Goal: Transaction & Acquisition: Purchase product/service

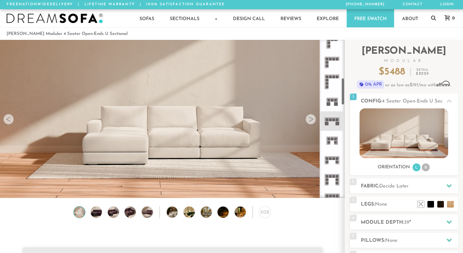
scroll to position [227, 0]
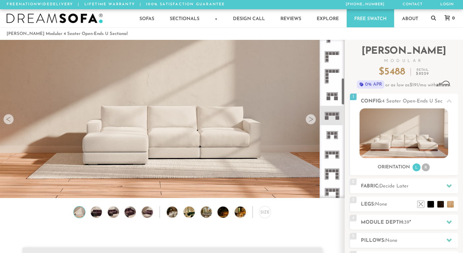
drag, startPoint x: 342, startPoint y: 57, endPoint x: 338, endPoint y: 95, distance: 38.8
click at [338, 95] on div at bounding box center [331, 119] width 25 height 158
click at [330, 113] on rect at bounding box center [330, 114] width 3 height 3
click at [403, 184] on span "Decide Later" at bounding box center [393, 186] width 29 height 5
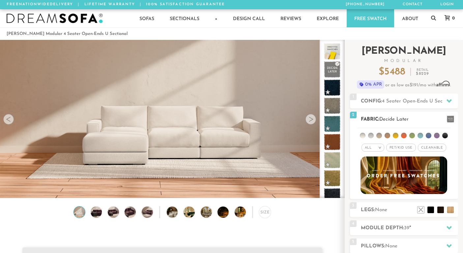
click at [381, 136] on li at bounding box center [379, 136] width 6 height 6
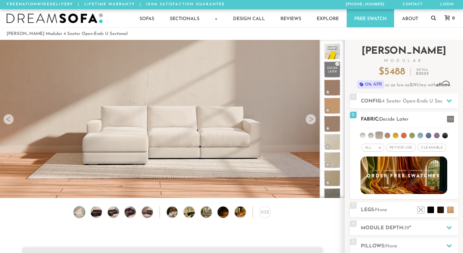
click at [386, 135] on li at bounding box center [387, 136] width 6 height 6
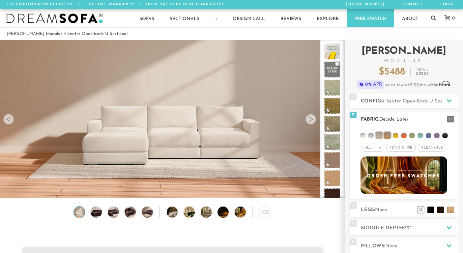
click at [395, 136] on li at bounding box center [395, 136] width 6 height 6
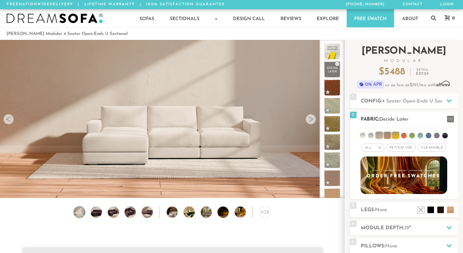
click at [403, 135] on li at bounding box center [404, 136] width 6 height 6
click at [412, 135] on li at bounding box center [412, 136] width 6 height 6
click at [421, 136] on li at bounding box center [420, 136] width 6 height 6
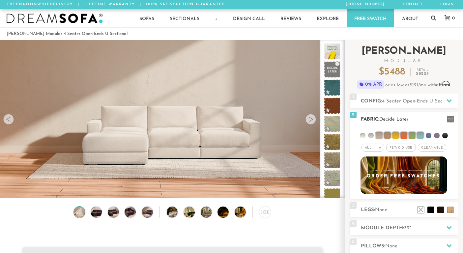
click at [427, 136] on li at bounding box center [428, 136] width 6 height 6
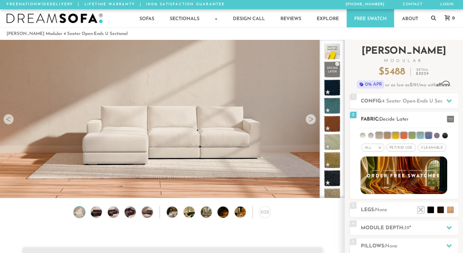
click at [434, 136] on li at bounding box center [437, 136] width 6 height 6
click at [442, 136] on li at bounding box center [445, 136] width 6 height 6
click at [404, 148] on span "Pet/Kid Use x" at bounding box center [401, 148] width 30 height 8
click at [433, 147] on span "Cleanable x" at bounding box center [434, 148] width 28 height 8
click at [439, 137] on li at bounding box center [436, 135] width 7 height 7
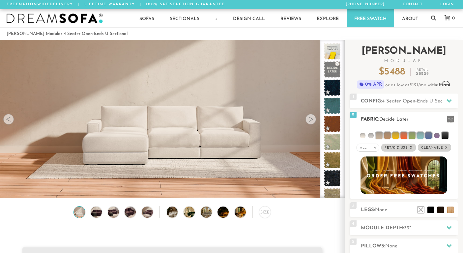
click at [443, 137] on li at bounding box center [444, 135] width 7 height 7
click at [429, 137] on li at bounding box center [428, 135] width 7 height 7
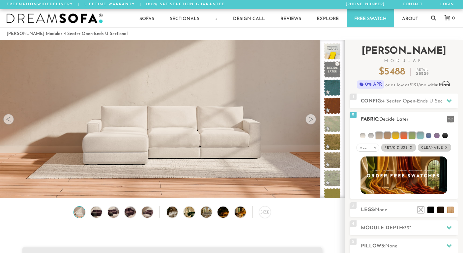
click at [422, 137] on li at bounding box center [419, 135] width 7 height 7
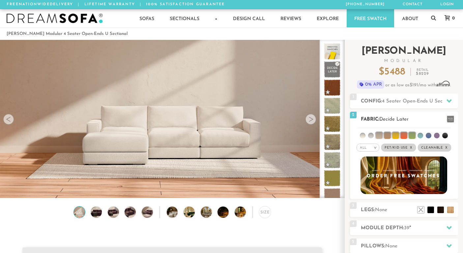
click at [413, 136] on li at bounding box center [411, 135] width 7 height 7
click at [403, 136] on li at bounding box center [403, 135] width 7 height 7
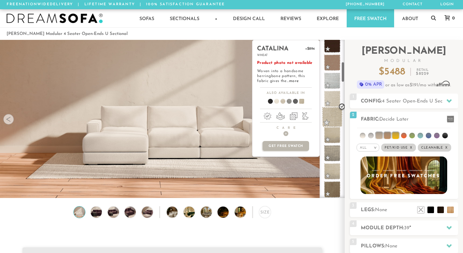
scroll to position [170, 0]
click at [331, 116] on span at bounding box center [332, 117] width 21 height 21
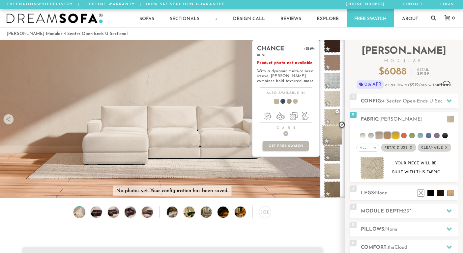
click at [333, 134] on span at bounding box center [332, 135] width 21 height 21
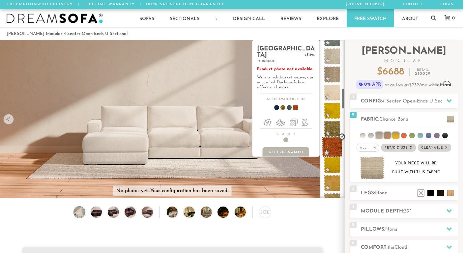
scroll to position [376, 0]
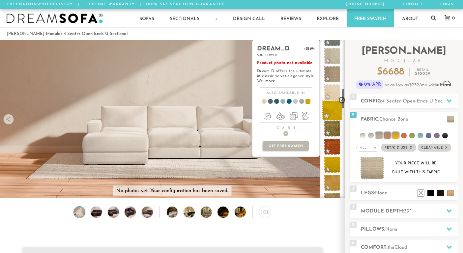
click at [332, 111] on span at bounding box center [332, 110] width 21 height 21
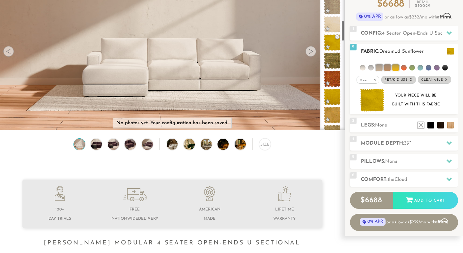
scroll to position [70, 0]
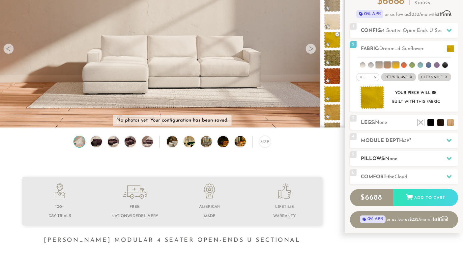
click at [391, 161] on span "None" at bounding box center [391, 158] width 12 height 5
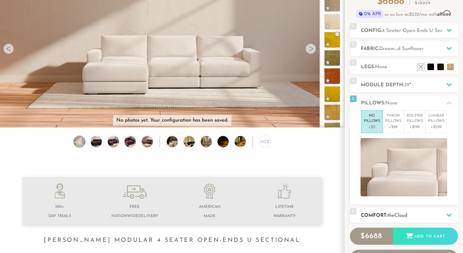
click at [408, 212] on h2 "Comfort: the Cloud" at bounding box center [408, 216] width 97 height 8
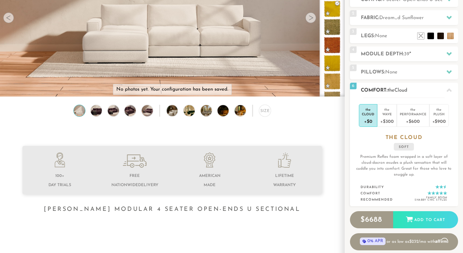
scroll to position [105, 0]
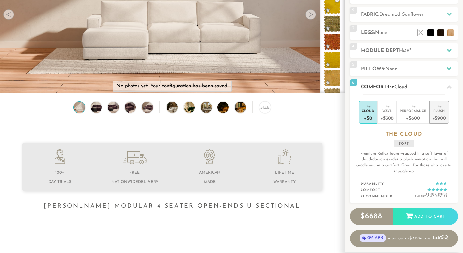
click at [439, 116] on div "+$900" at bounding box center [438, 118] width 13 height 10
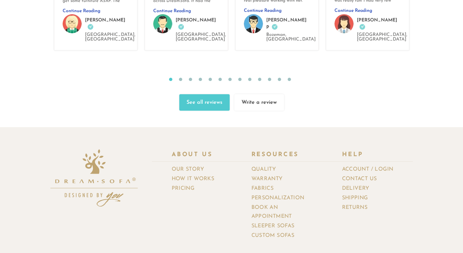
scroll to position [7245, 458]
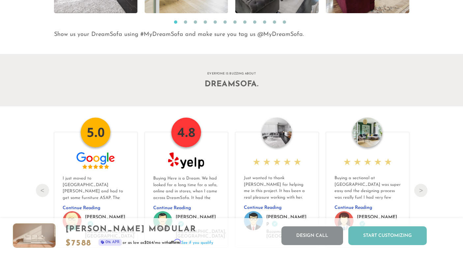
click at [397, 237] on div "Start Customizing" at bounding box center [387, 235] width 78 height 19
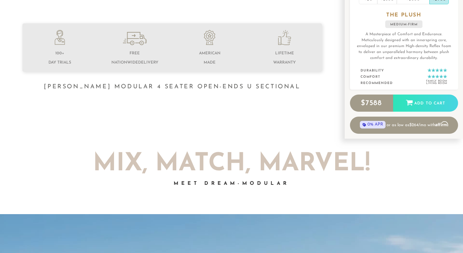
scroll to position [222, 0]
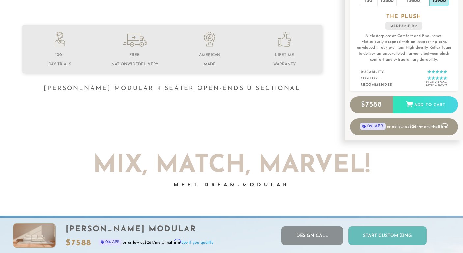
click at [377, 240] on div "Start Customizing" at bounding box center [387, 235] width 78 height 19
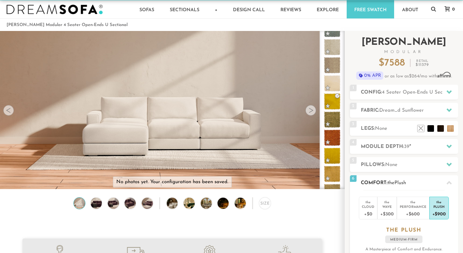
scroll to position [0, 0]
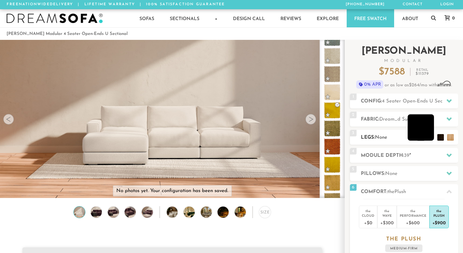
click at [432, 138] on li at bounding box center [420, 127] width 26 height 26
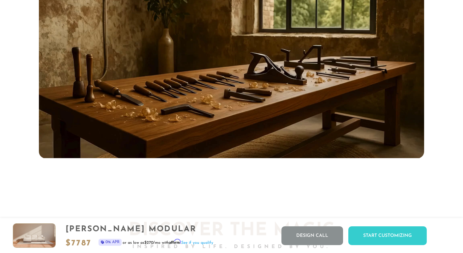
scroll to position [5521, 0]
